Goal: Task Accomplishment & Management: Manage account settings

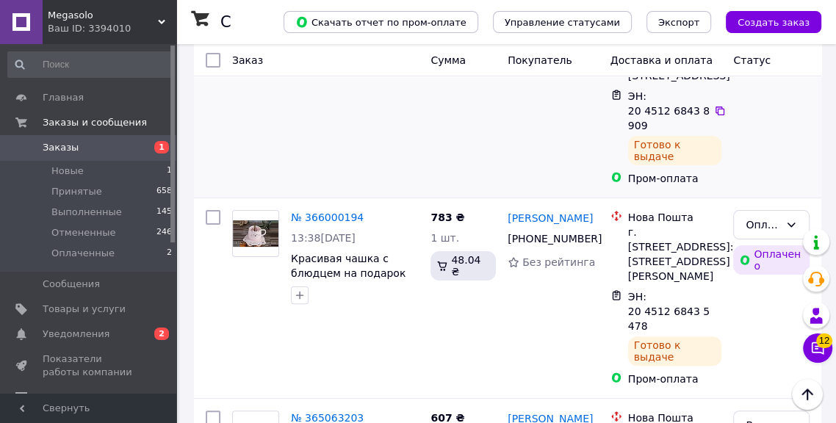
scroll to position [170, 0]
click at [145, 20] on span "Megasolo" at bounding box center [103, 15] width 110 height 13
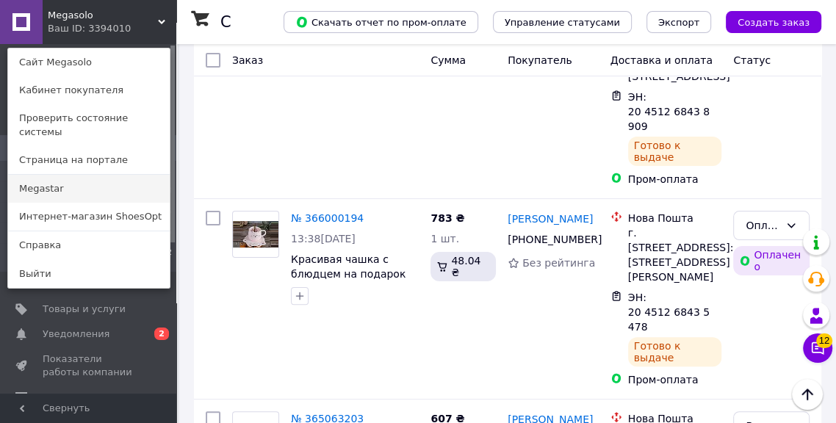
click at [96, 182] on link "Megastar" at bounding box center [89, 189] width 162 height 28
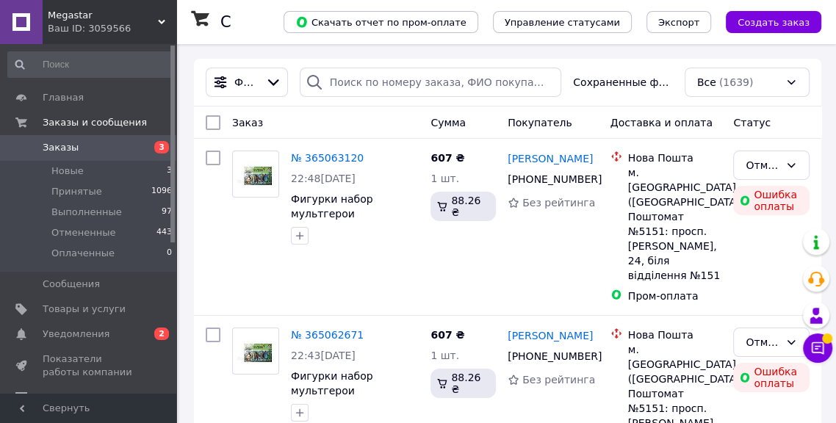
click at [143, 32] on div "Ваш ID: 3059566" at bounding box center [112, 28] width 129 height 13
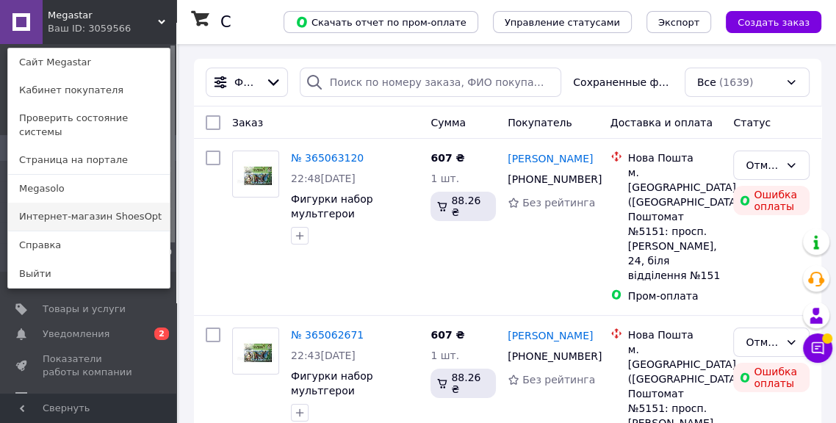
click at [123, 203] on link "Интернет-магазин ShoesOpt" at bounding box center [89, 217] width 162 height 28
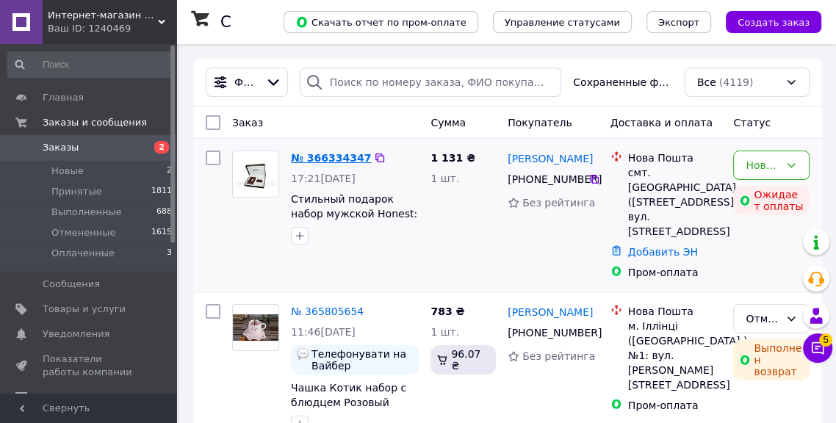
click at [319, 156] on link "№ 366334347" at bounding box center [331, 158] width 80 height 12
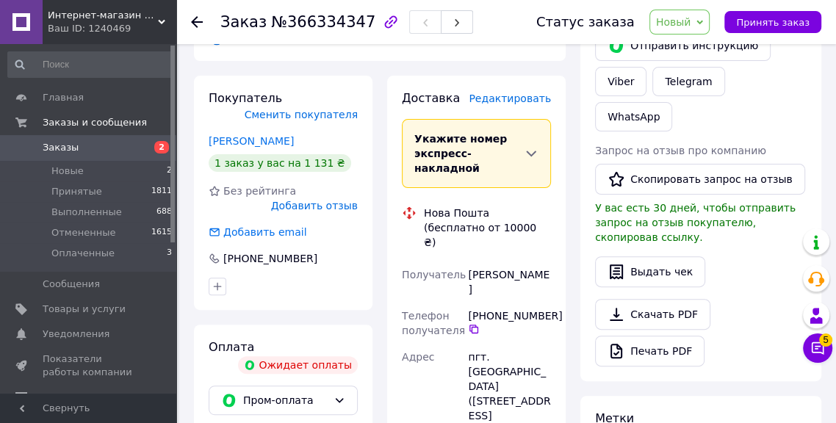
scroll to position [273, 0]
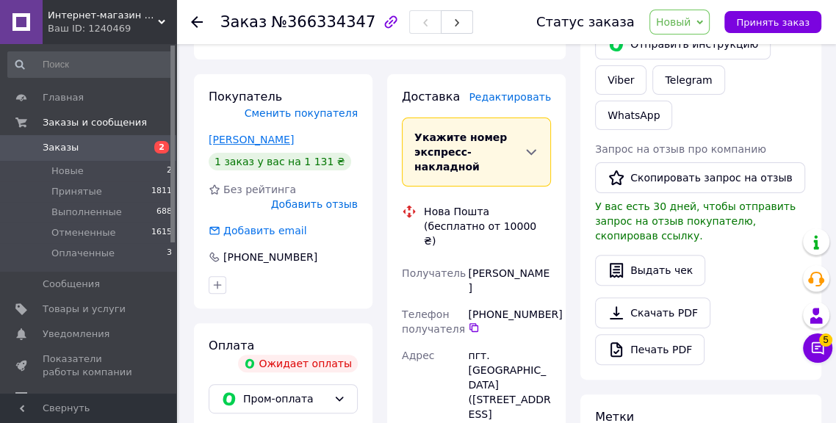
click at [271, 139] on link "Петльований Олег" at bounding box center [251, 140] width 85 height 12
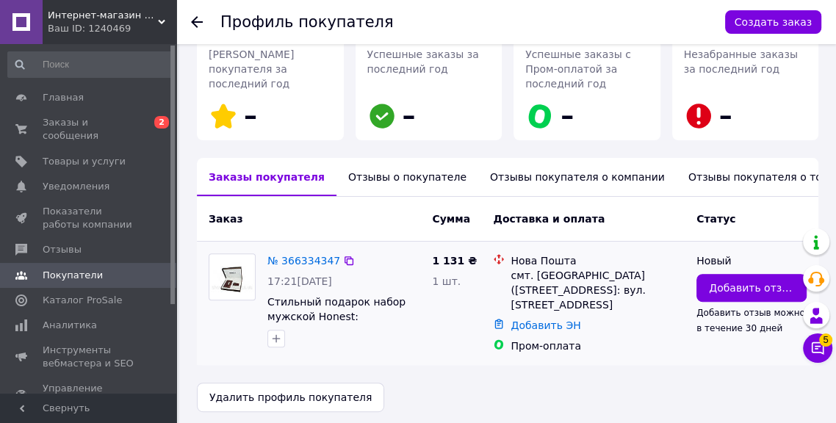
scroll to position [272, 0]
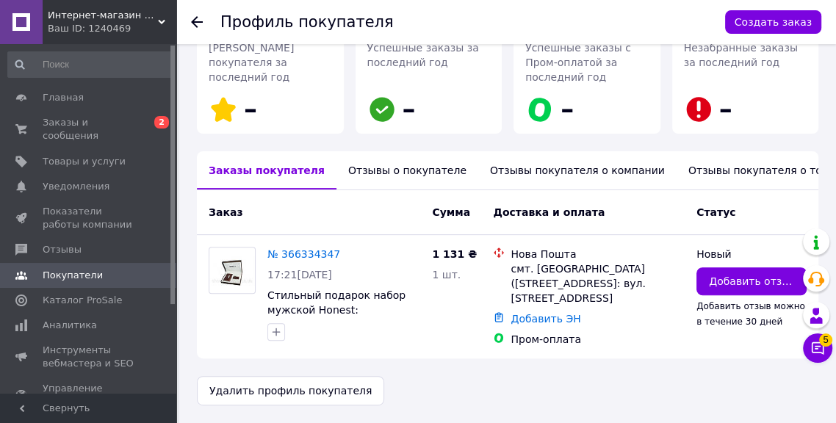
click at [375, 166] on div "Отзывы о покупателе" at bounding box center [408, 170] width 142 height 38
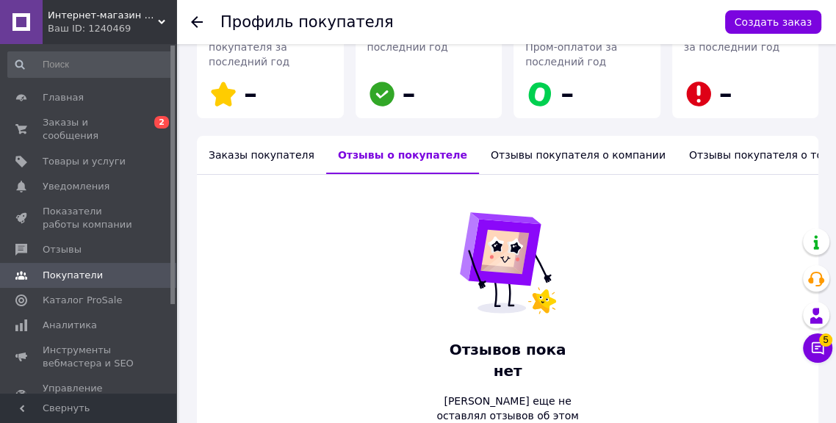
click at [285, 159] on div "Заказы покупателя" at bounding box center [261, 155] width 129 height 38
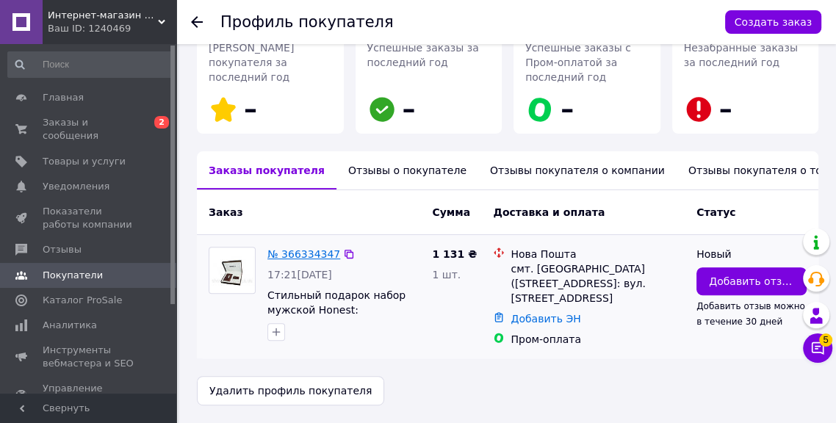
click at [325, 248] on link "№ 366334347" at bounding box center [303, 254] width 73 height 12
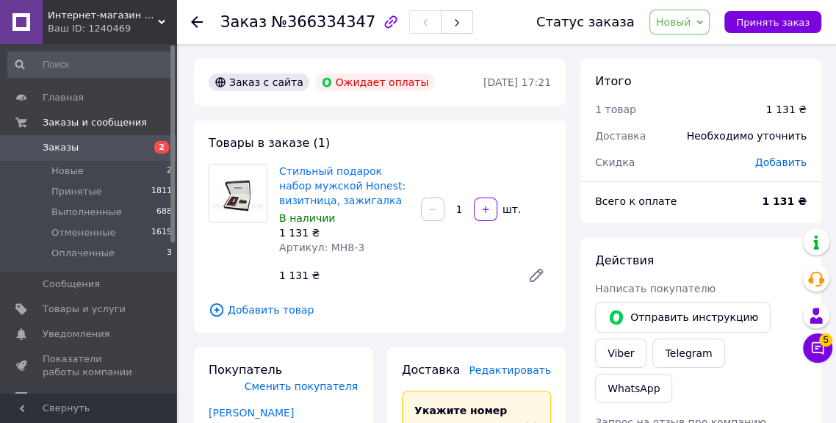
click at [42, 56] on input at bounding box center [90, 64] width 166 height 26
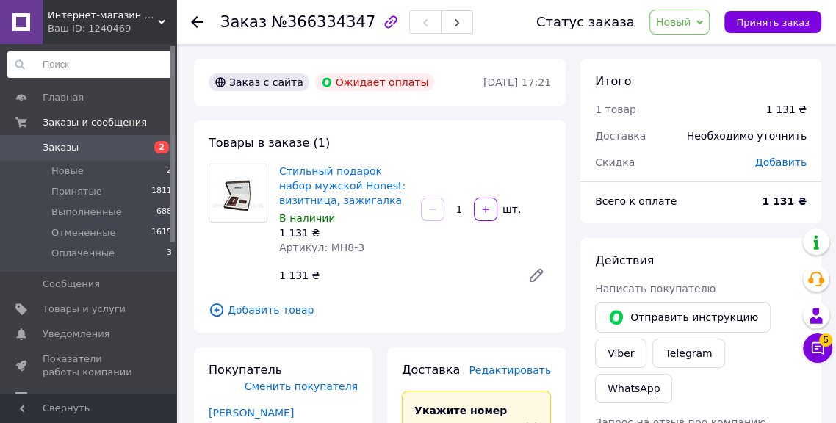
click at [62, 148] on span "Заказы" at bounding box center [61, 147] width 36 height 13
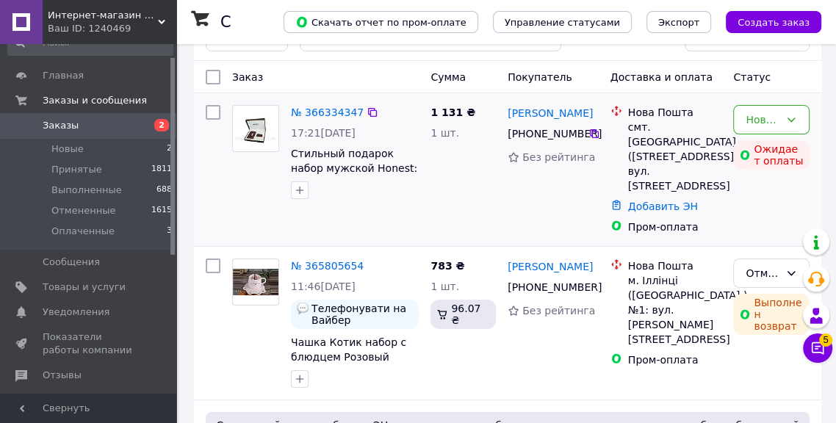
scroll to position [42, 0]
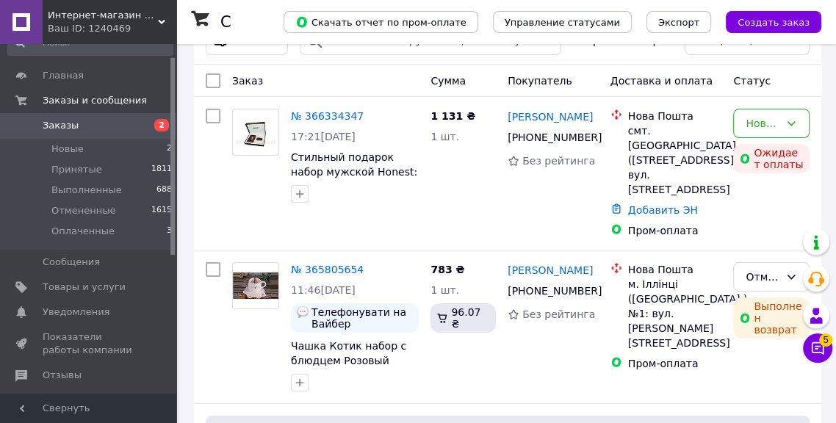
click at [145, 37] on div "Интернет-магазин ShoesOpt Ваш ID: 1240469" at bounding box center [110, 22] width 134 height 44
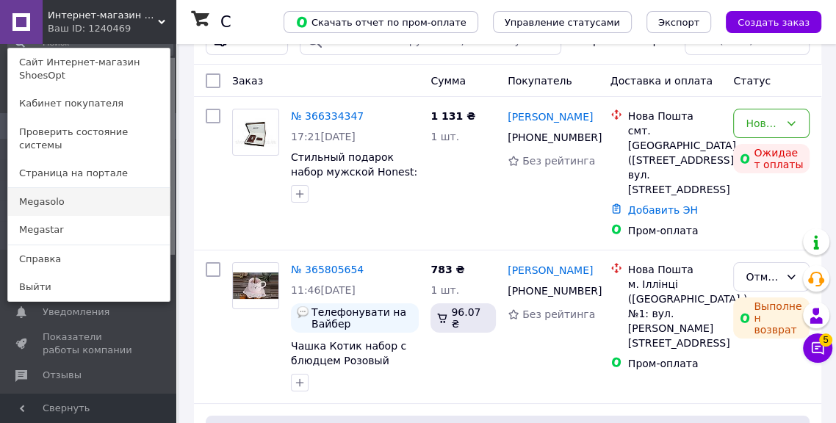
click at [109, 190] on link "Megasolo" at bounding box center [89, 202] width 162 height 28
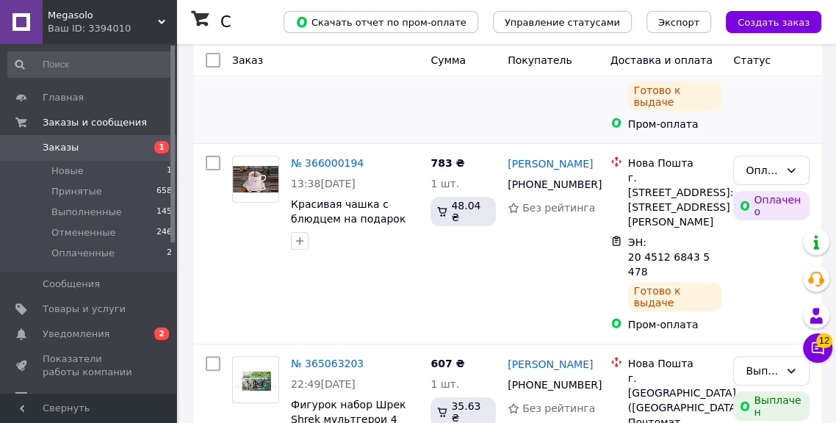
scroll to position [209, 0]
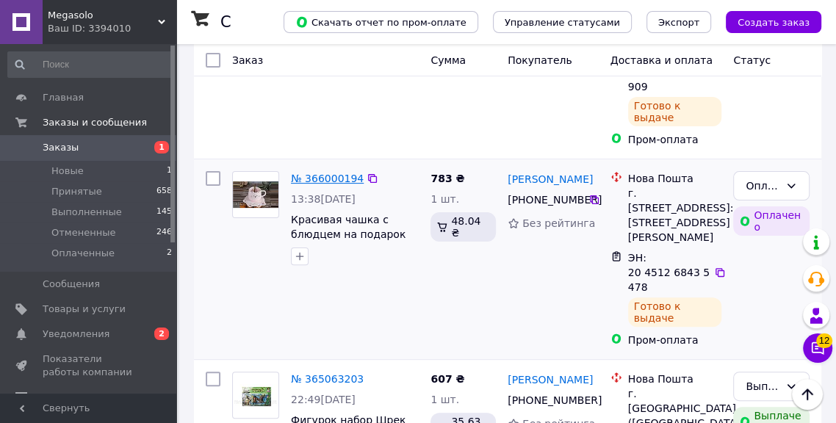
click at [327, 181] on link "№ 366000194" at bounding box center [327, 179] width 73 height 12
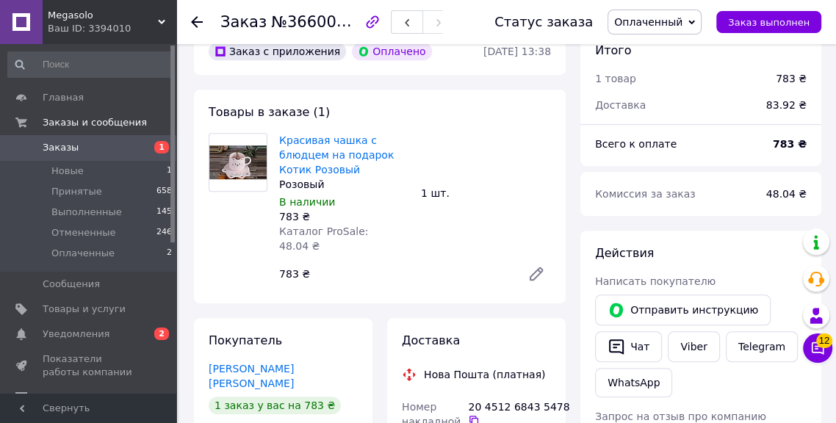
scroll to position [514, 0]
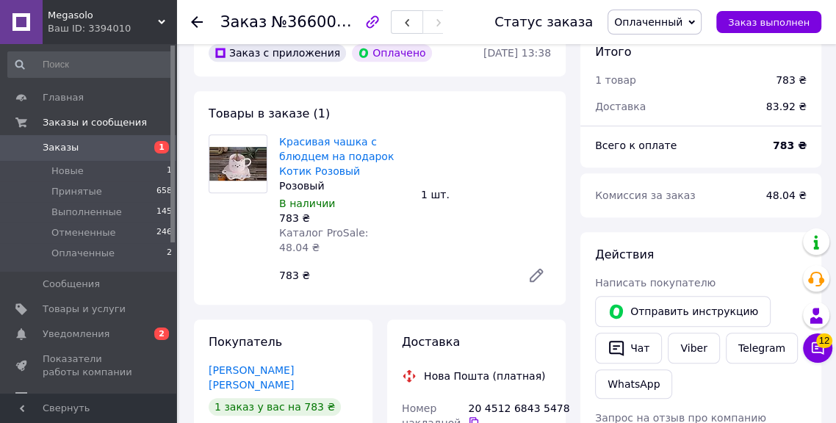
click at [75, 151] on span "Заказы" at bounding box center [61, 147] width 36 height 13
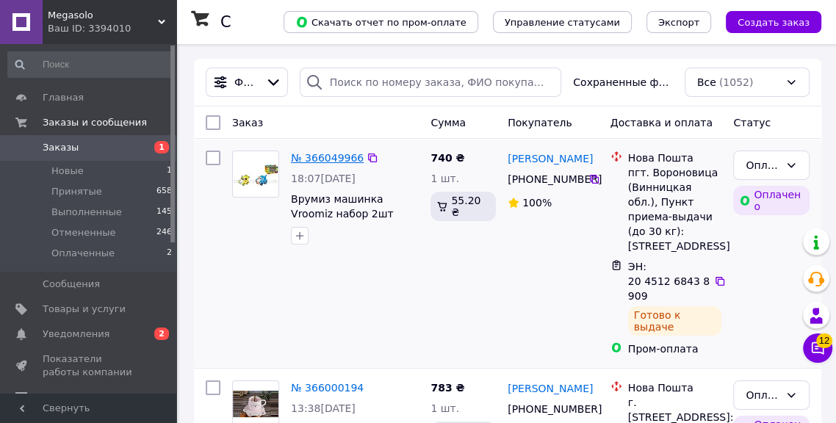
click at [345, 157] on link "№ 366049966" at bounding box center [327, 158] width 73 height 12
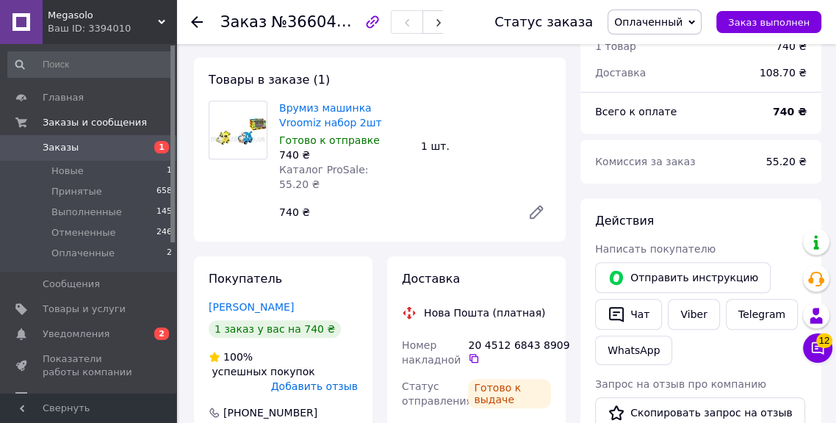
scroll to position [547, 0]
click at [95, 143] on span "Заказы" at bounding box center [89, 147] width 93 height 13
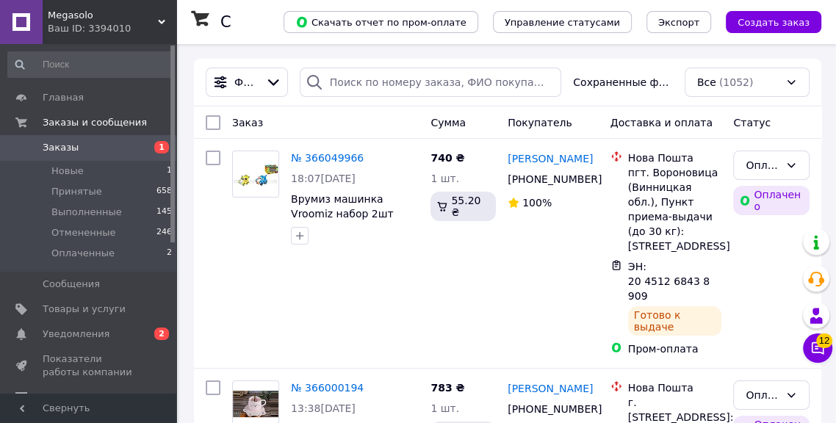
click at [161, 21] on icon at bounding box center [161, 21] width 7 height 7
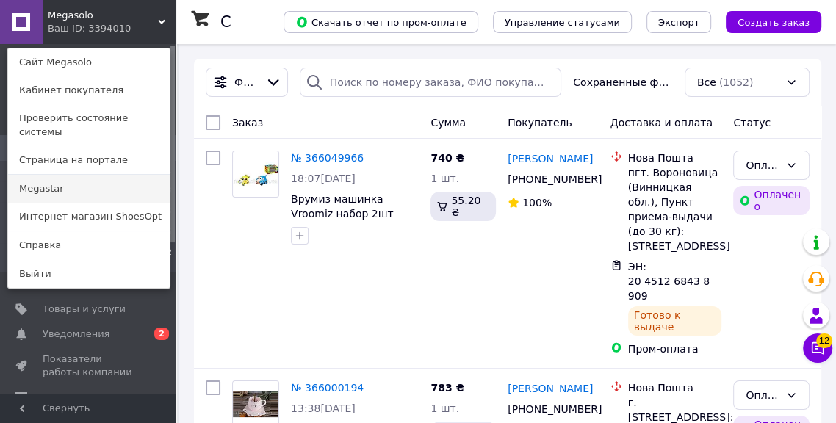
click at [115, 176] on link "Megastar" at bounding box center [89, 189] width 162 height 28
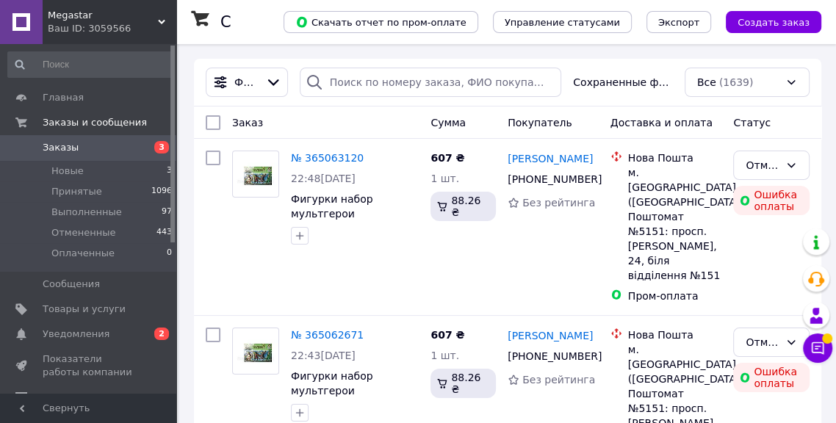
click at [162, 26] on div "Ваш ID: 3059566" at bounding box center [112, 28] width 129 height 13
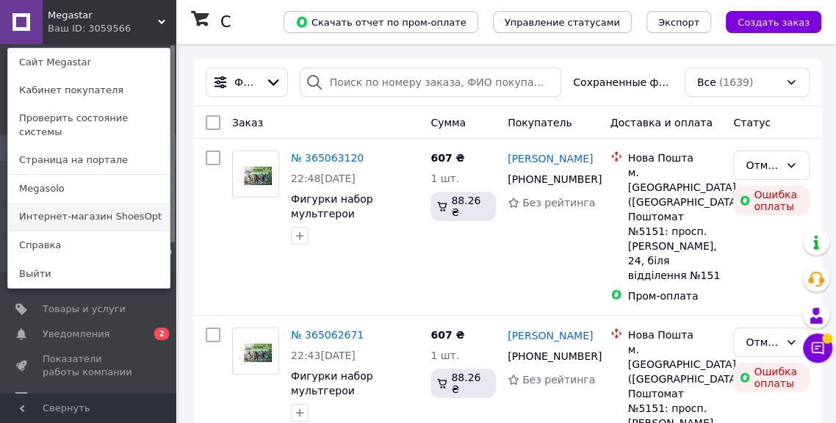
click at [124, 204] on link "Интернет-магазин ShoesOpt" at bounding box center [89, 217] width 162 height 28
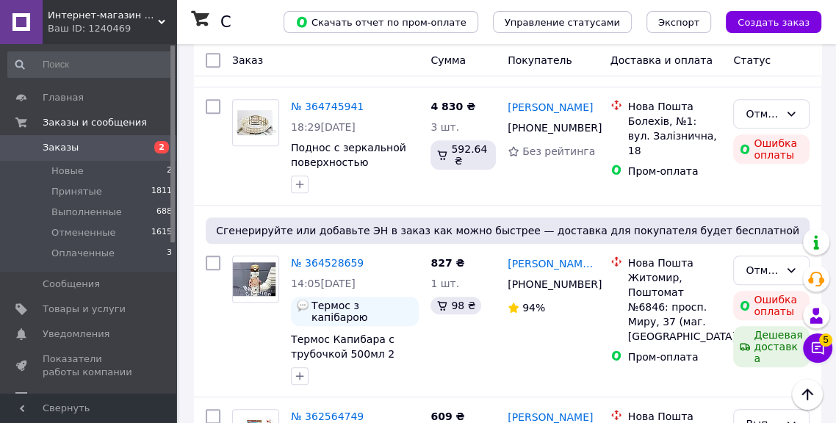
scroll to position [458, 0]
